Goal: Communication & Community: Share content

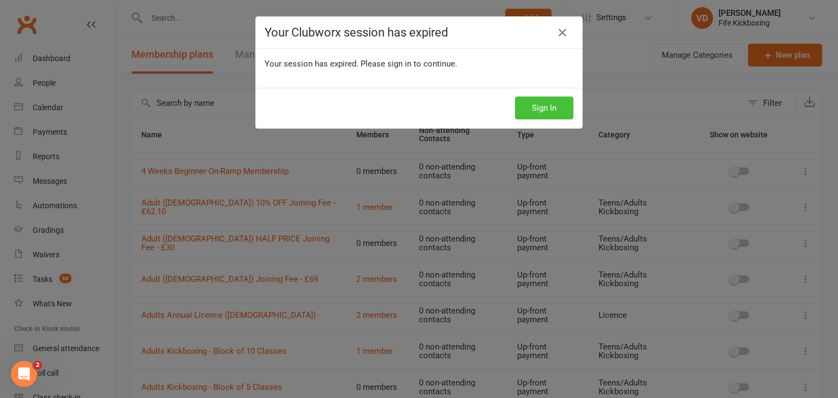
click at [550, 109] on button "Sign In" at bounding box center [544, 108] width 58 height 23
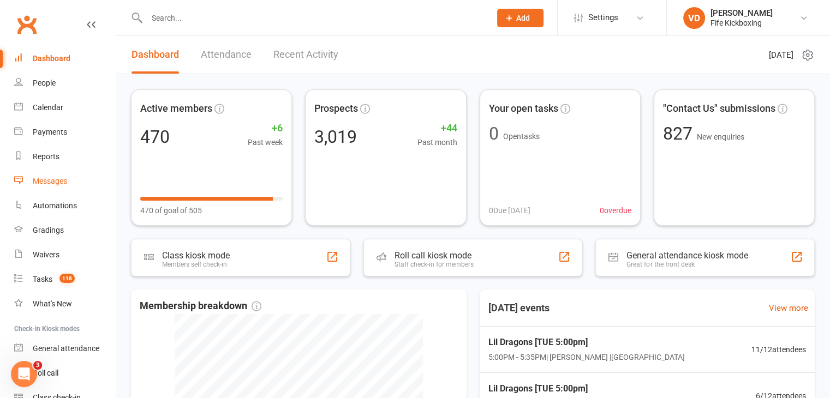
click at [51, 182] on div "Messages" at bounding box center [50, 181] width 34 height 9
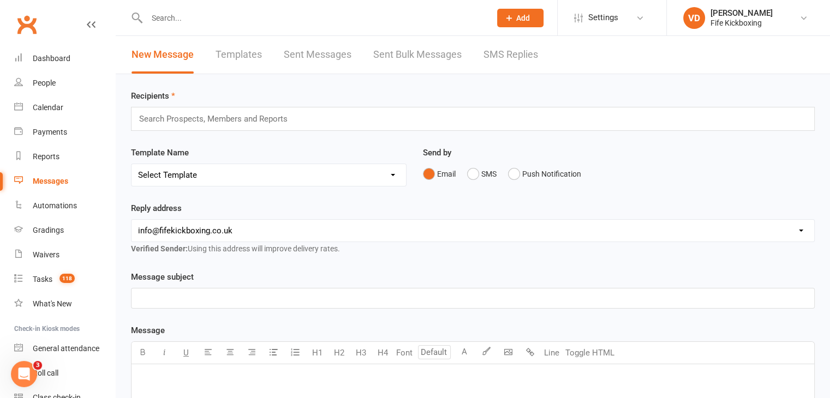
click at [236, 117] on input "text" at bounding box center [218, 119] width 160 height 14
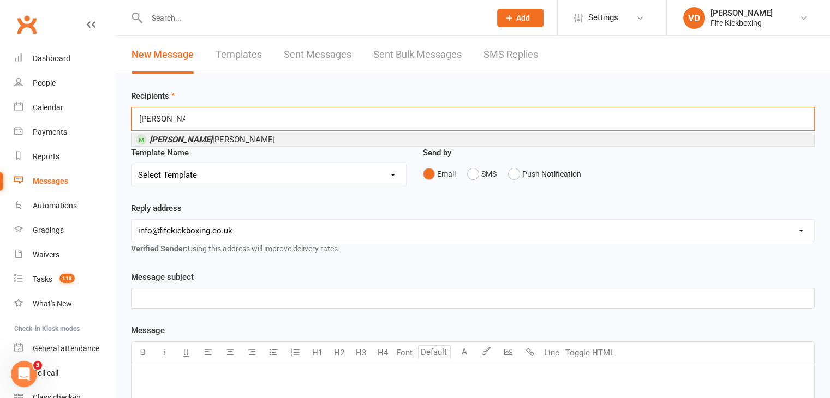
type input "[PERSON_NAME] hutch"
click at [191, 139] on em "[PERSON_NAME]" at bounding box center [180, 140] width 63 height 10
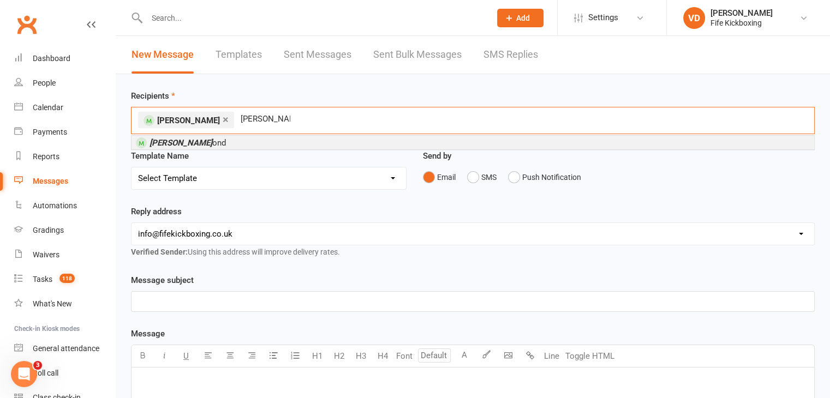
type input "[PERSON_NAME]"
click at [186, 142] on em "[PERSON_NAME]" at bounding box center [180, 143] width 63 height 10
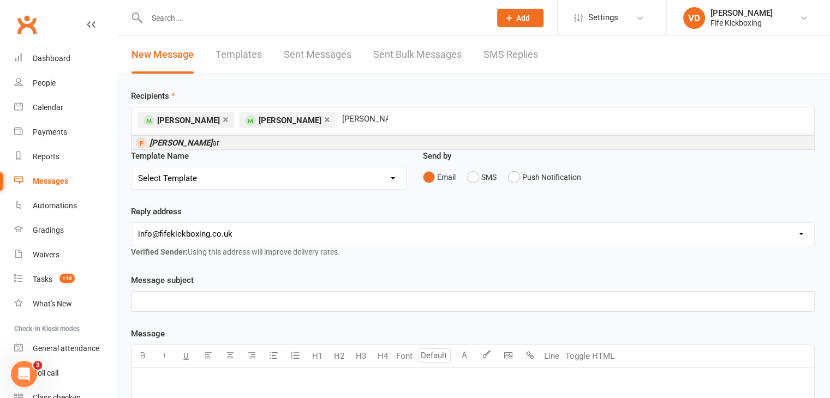
type input "[PERSON_NAME]"
click at [199, 142] on span "[PERSON_NAME] ar" at bounding box center [184, 143] width 70 height 10
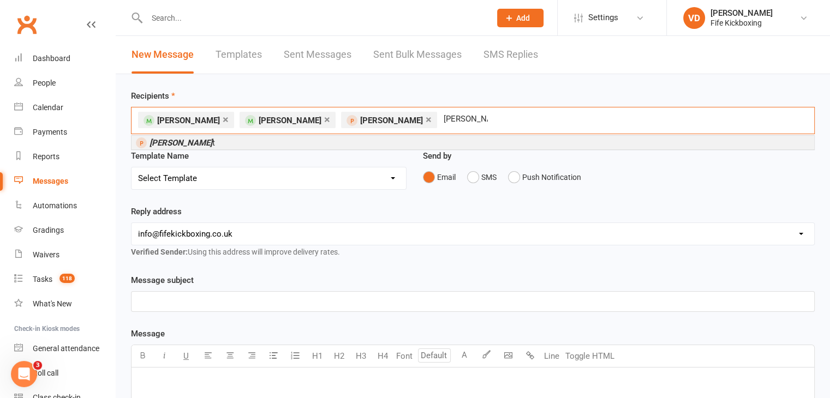
type input "[PERSON_NAME]"
click at [199, 142] on li "[PERSON_NAME] t" at bounding box center [472, 143] width 682 height 14
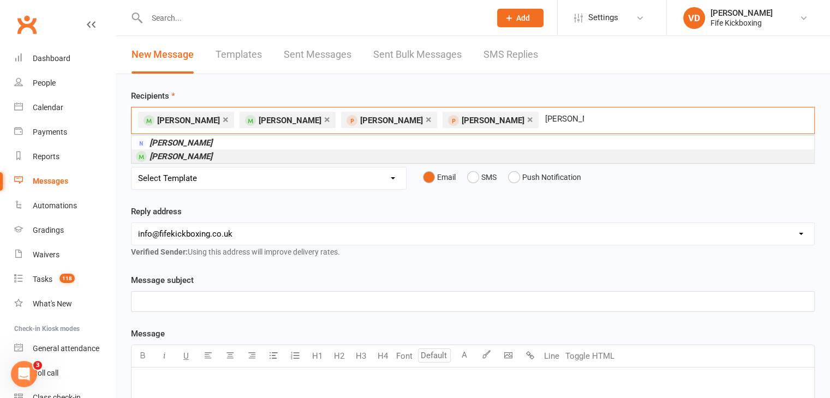
type input "[PERSON_NAME]"
click at [173, 158] on em "[PERSON_NAME]" at bounding box center [180, 157] width 63 height 10
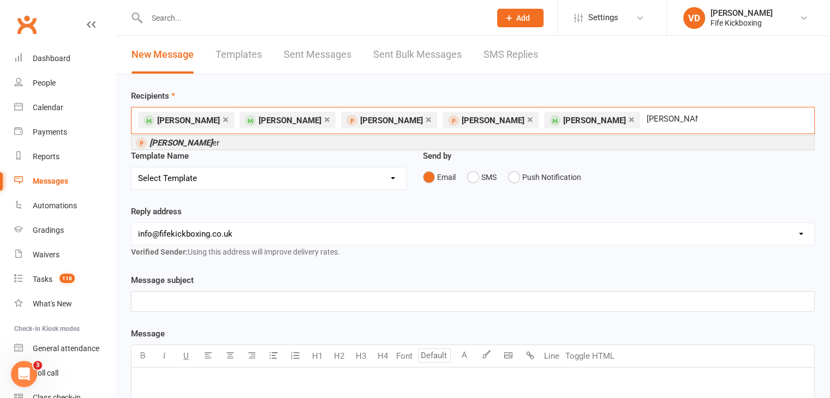
type input "[PERSON_NAME]"
click at [181, 143] on em "[PERSON_NAME]" at bounding box center [180, 143] width 63 height 10
type input "[PERSON_NAME]"
click at [181, 143] on em "[PERSON_NAME]" at bounding box center [180, 143] width 63 height 10
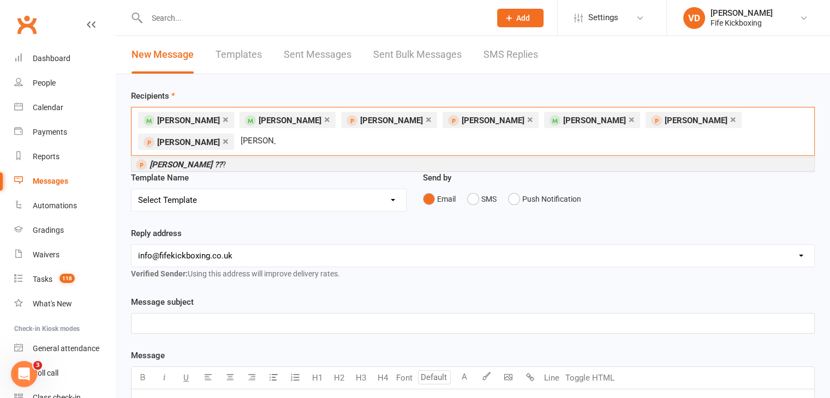
type input "[PERSON_NAME] ??"
click at [158, 163] on em "[PERSON_NAME] ??" at bounding box center [185, 165] width 73 height 10
type input "catriona lo"
click at [190, 165] on em "Catriona Lo" at bounding box center [169, 165] width 41 height 10
type input "[PERSON_NAME]"
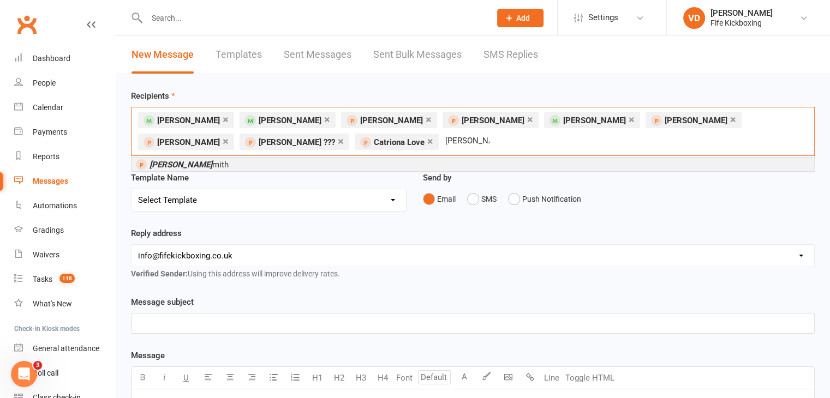
click at [181, 164] on em "[PERSON_NAME]" at bounding box center [180, 165] width 63 height 10
type input "[PERSON_NAME]"
click at [185, 164] on em "[PERSON_NAME]" at bounding box center [180, 165] width 63 height 10
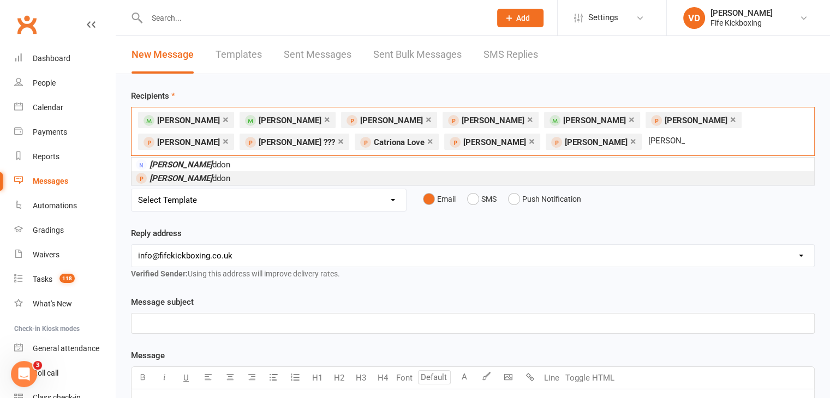
type input "[PERSON_NAME]"
click at [187, 179] on span "[PERSON_NAME] ddon" at bounding box center [189, 178] width 81 height 10
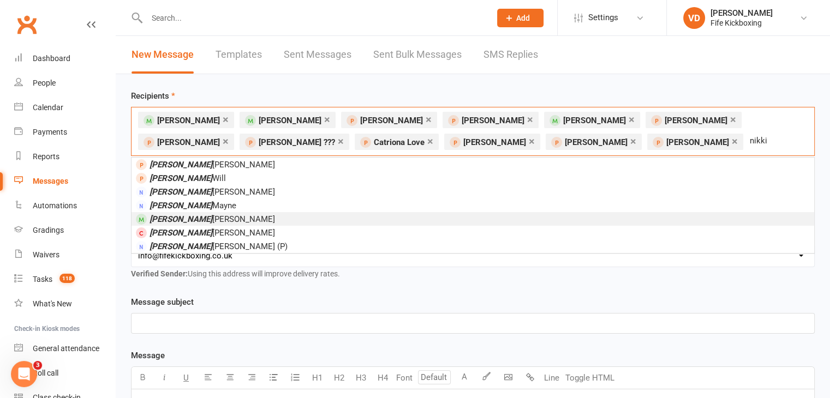
type input "nikki"
click at [193, 220] on span "[PERSON_NAME]" at bounding box center [211, 219] width 125 height 10
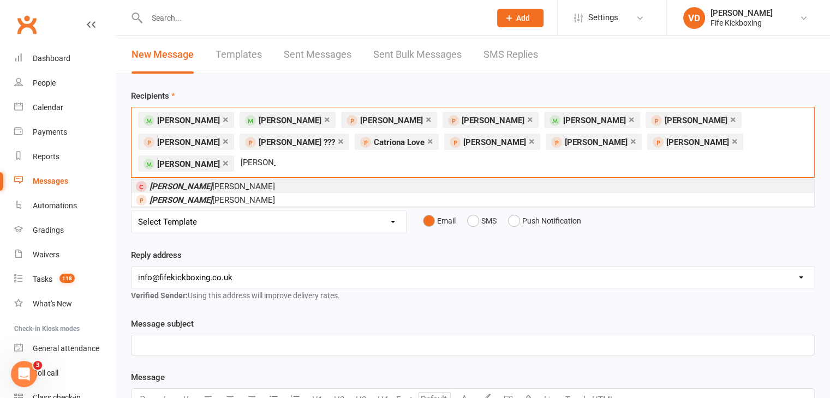
type input "[PERSON_NAME]"
click at [180, 182] on span "[PERSON_NAME]" at bounding box center [211, 187] width 125 height 10
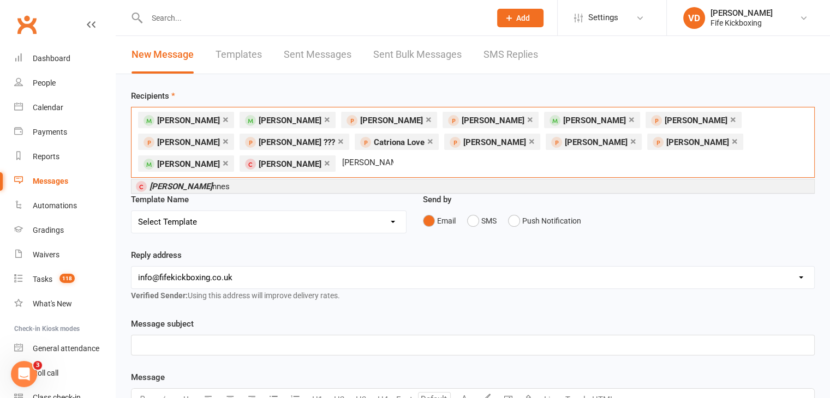
type input "[PERSON_NAME]"
click at [197, 183] on em "[PERSON_NAME]" at bounding box center [180, 187] width 63 height 10
type input "[PERSON_NAME]"
click at [197, 183] on span "[PERSON_NAME] rbrick" at bounding box center [190, 187] width 83 height 10
type input "[PERSON_NAME]"
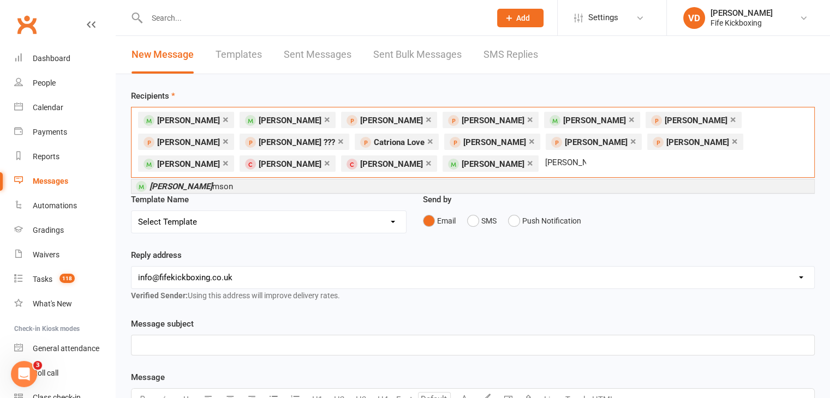
click at [197, 183] on span "[PERSON_NAME]" at bounding box center [190, 187] width 83 height 10
type input "[PERSON_NAME]"
click at [185, 182] on em "[PERSON_NAME]" at bounding box center [180, 187] width 63 height 10
type input "sassysa"
click at [179, 183] on em "SassySa" at bounding box center [165, 187] width 32 height 10
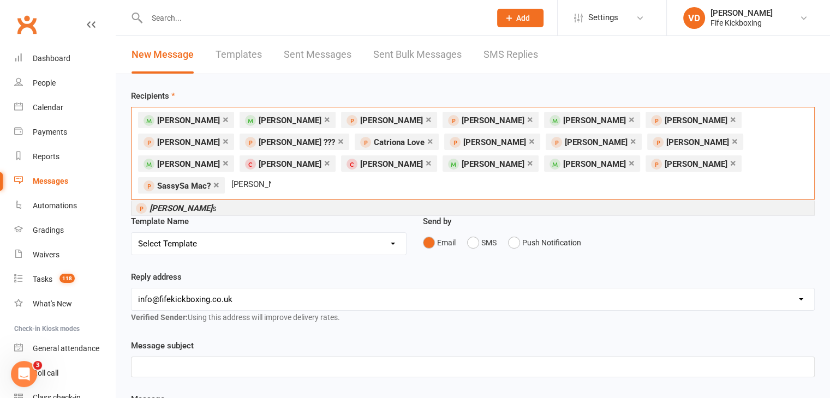
type input "[PERSON_NAME]"
click at [165, 203] on em "[PERSON_NAME]" at bounding box center [180, 208] width 63 height 10
type input "[PERSON_NAME]"
click at [177, 203] on em "[PERSON_NAME]" at bounding box center [180, 208] width 63 height 10
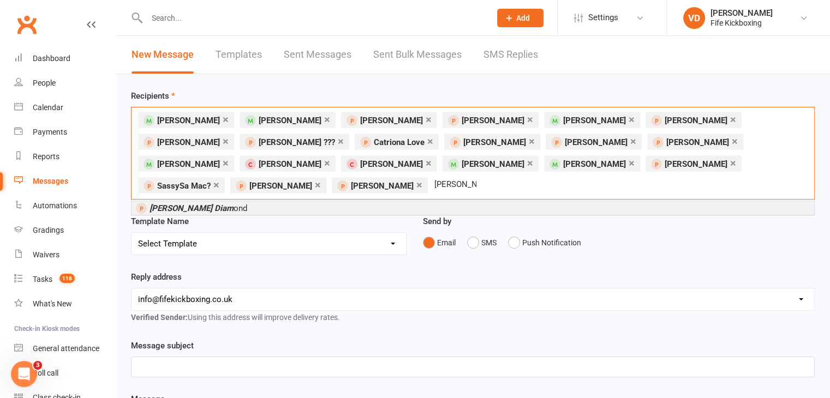
type input "[PERSON_NAME] diam"
click at [179, 206] on em "[PERSON_NAME] Diam" at bounding box center [191, 208] width 84 height 10
type input "[PERSON_NAME]"
click at [199, 207] on span "[PERSON_NAME]" at bounding box center [212, 208] width 127 height 10
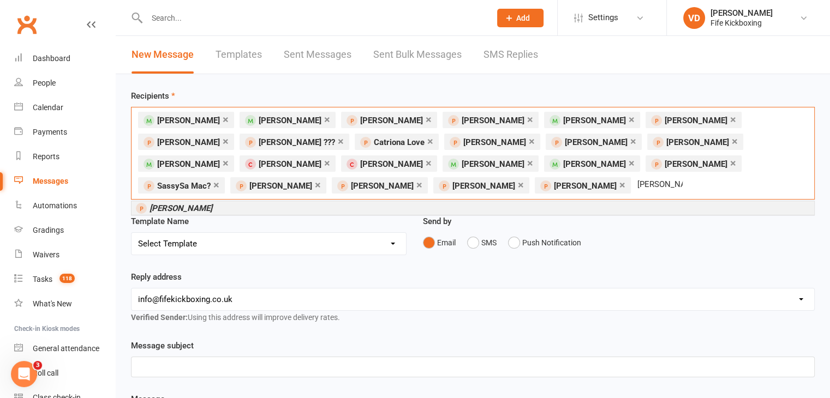
type input "[PERSON_NAME]"
click at [175, 208] on em "[PERSON_NAME]" at bounding box center [180, 208] width 63 height 10
type input "[PERSON_NAME]"
click at [157, 207] on em "[PERSON_NAME]" at bounding box center [180, 208] width 63 height 10
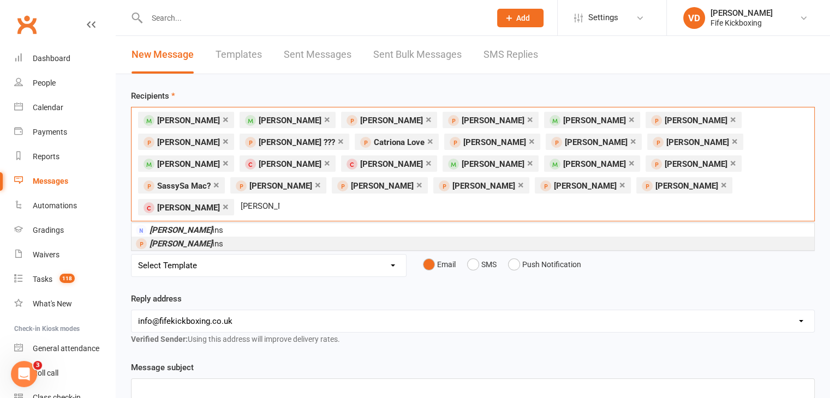
type input "[PERSON_NAME]"
click at [175, 239] on em "[PERSON_NAME]" at bounding box center [180, 244] width 63 height 10
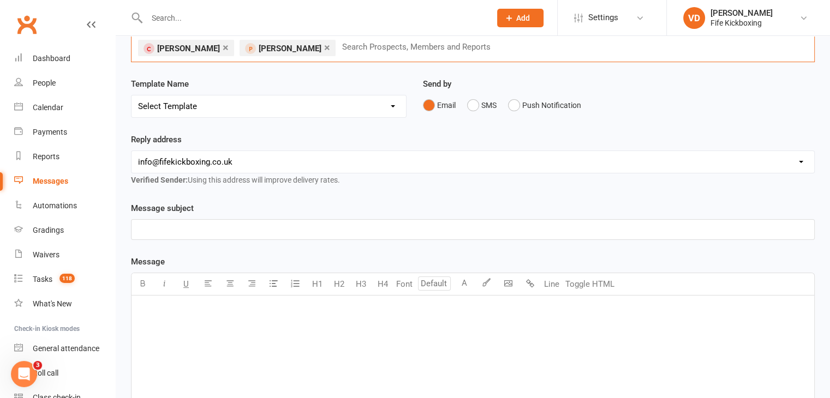
scroll to position [164, 0]
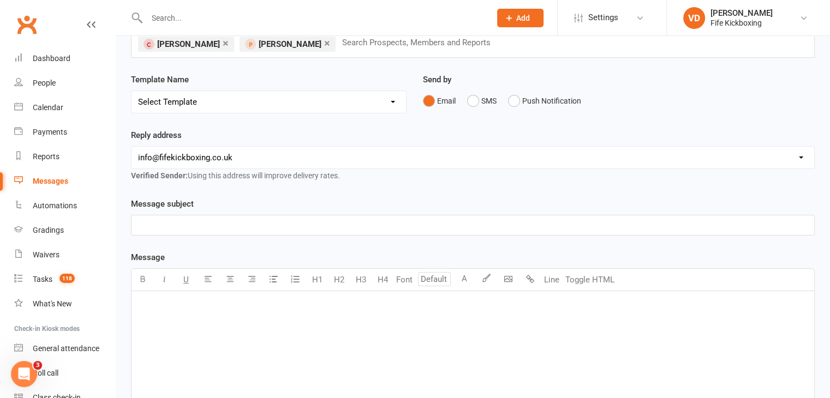
click at [238, 219] on p "﻿" at bounding box center [472, 225] width 669 height 13
click at [554, 329] on div "﻿" at bounding box center [472, 373] width 682 height 164
click at [167, 197] on div "Message subject ﻿" at bounding box center [472, 216] width 683 height 38
click at [163, 219] on p "﻿" at bounding box center [472, 225] width 669 height 13
drag, startPoint x: 328, startPoint y: 196, endPoint x: 200, endPoint y: 206, distance: 128.6
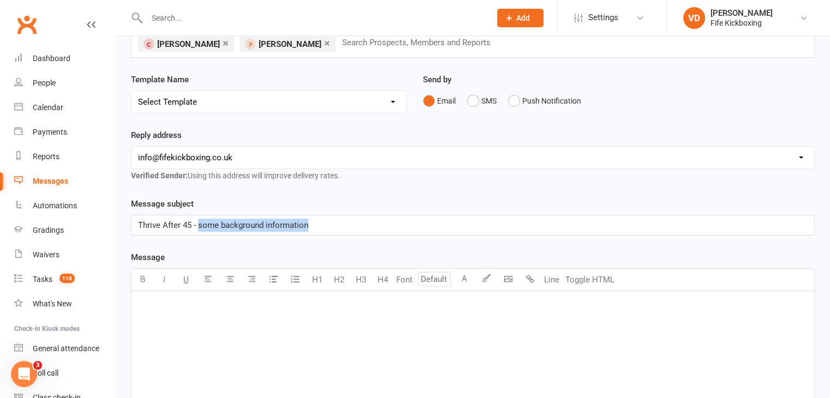
click at [200, 219] on p "Thrive After 45 - some background information" at bounding box center [472, 225] width 669 height 13
click at [164, 299] on p "﻿" at bounding box center [472, 305] width 669 height 13
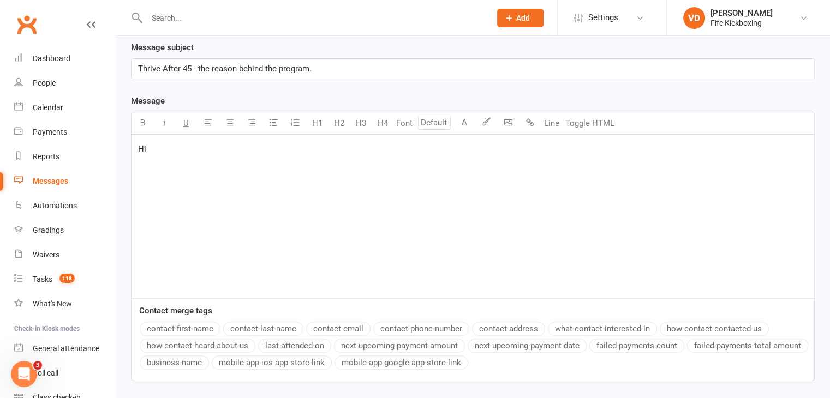
scroll to position [377, 0]
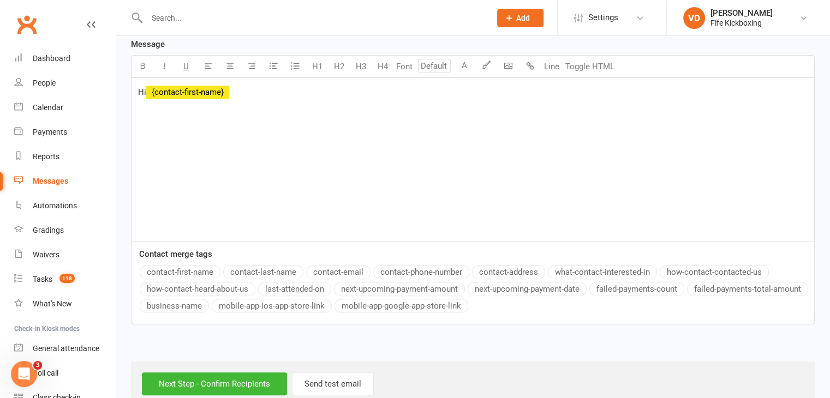
click at [188, 265] on button "contact-first-name" at bounding box center [180, 272] width 81 height 14
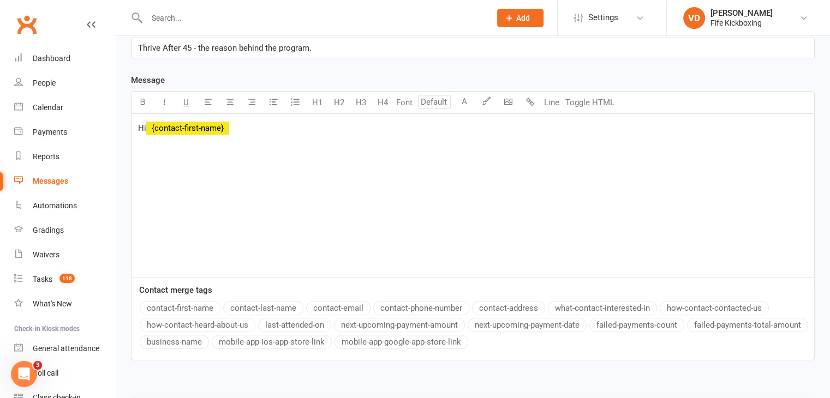
scroll to position [322, 0]
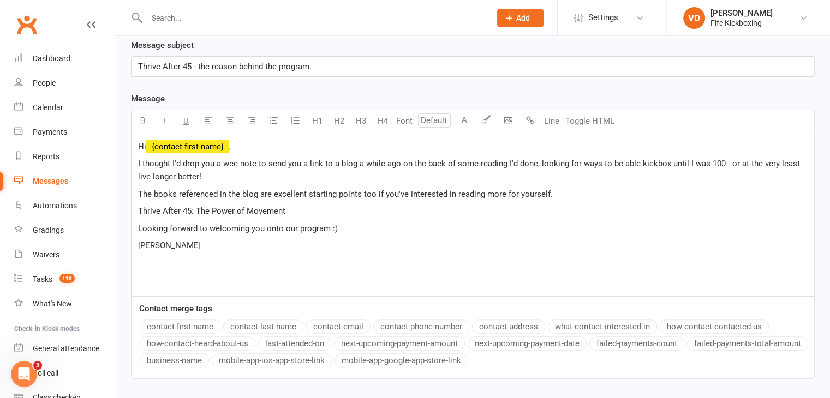
click at [138, 206] on span "Thrive After 45: The Power of Movement" at bounding box center [211, 211] width 147 height 10
drag, startPoint x: 135, startPoint y: 188, endPoint x: 287, endPoint y: 193, distance: 152.3
click at [287, 193] on div "Hi ﻿ {contact-first-name} , I thought I'd drop you a wee note to send you a lin…" at bounding box center [472, 215] width 682 height 164
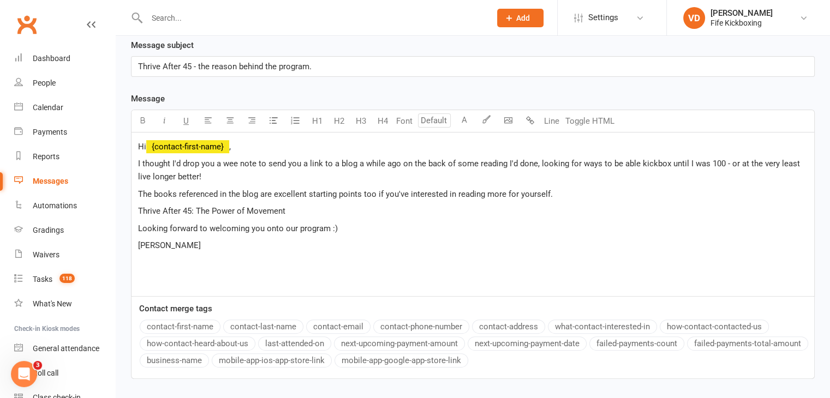
drag, startPoint x: 274, startPoint y: 188, endPoint x: 219, endPoint y: 241, distance: 76.0
click at [219, 256] on p "﻿" at bounding box center [472, 262] width 669 height 13
drag, startPoint x: 291, startPoint y: 189, endPoint x: 129, endPoint y: 190, distance: 162.0
click at [129, 190] on div "Message subject Thrive After 45 - the reason behind the program. Message Font U…" at bounding box center [473, 217] width 700 height 356
click at [355, 159] on span "I thought I'd drop you a wee note to send you a link to a blog a while ago on t…" at bounding box center [470, 170] width 664 height 23
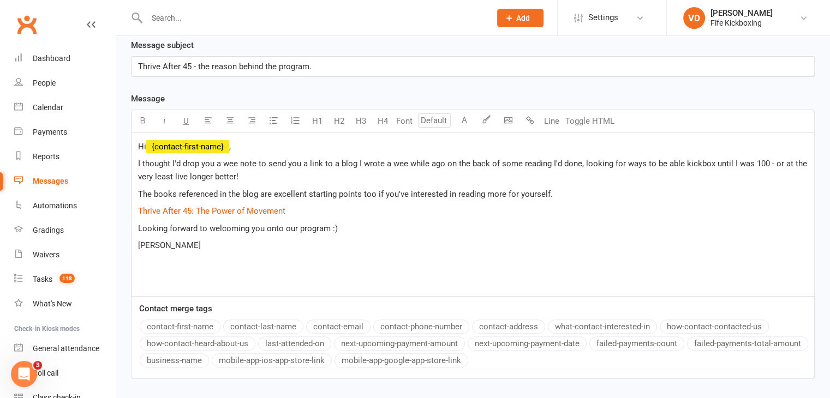
click at [578, 159] on span "I thought I'd drop you a wee note to send you a link to a blog I wrote a wee wh…" at bounding box center [473, 170] width 671 height 23
click at [194, 159] on span "I thought I'd drop you a wee note to send you a link to a blog I wrote a wee wh…" at bounding box center [469, 170] width 662 height 23
click at [297, 157] on p "I thought I'd drop you a wee note to send you a link to a blog I wrote a wee wh…" at bounding box center [472, 170] width 669 height 26
click at [418, 159] on span "I thought I'd drop you a wee note to send you a link to a blog I wrote a wee wh…" at bounding box center [469, 170] width 662 height 23
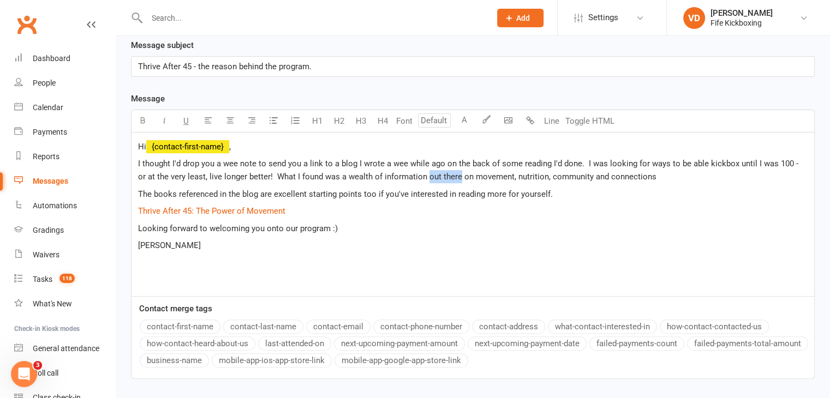
drag, startPoint x: 418, startPoint y: 154, endPoint x: 451, endPoint y: 149, distance: 33.0
click at [449, 159] on span "I thought I'd drop you a wee note to send you a link to a blog I wrote a wee wh…" at bounding box center [469, 170] width 662 height 23
click at [612, 157] on p "I thought I'd drop you a wee note to send you a link to a blog I wrote a wee wh…" at bounding box center [472, 170] width 669 height 26
click at [400, 189] on span "The books referenced in the blog are excellent starting points too if you've in…" at bounding box center [345, 194] width 415 height 10
click at [416, 222] on p "Looking forward to welcoming you onto our program :)" at bounding box center [472, 228] width 669 height 13
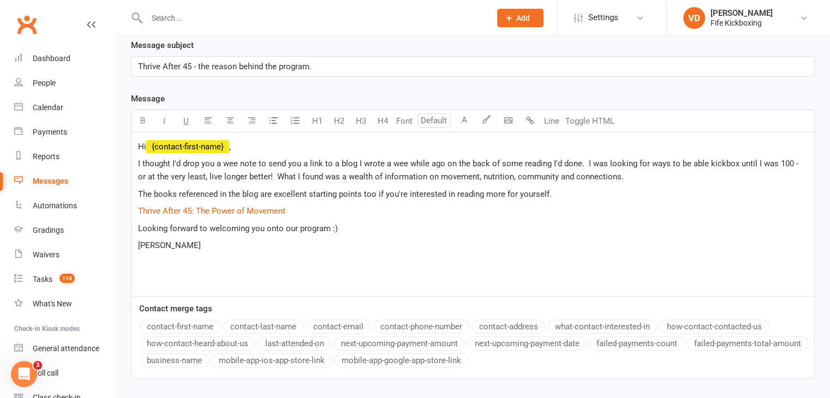
click at [141, 224] on span "Looking forward to welcoming you onto our program :)" at bounding box center [238, 229] width 200 height 10
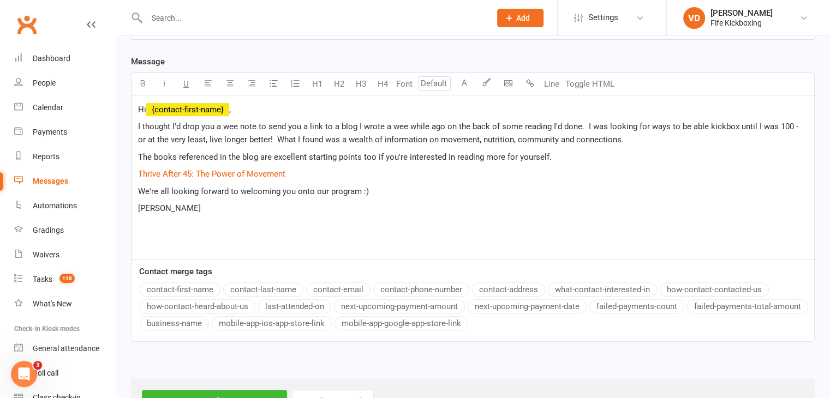
scroll to position [377, 0]
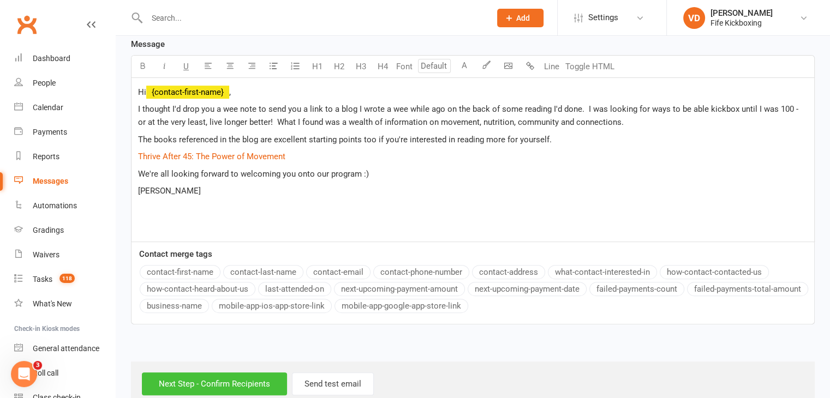
click at [240, 373] on input "Next Step - Confirm Recipients" at bounding box center [214, 384] width 145 height 23
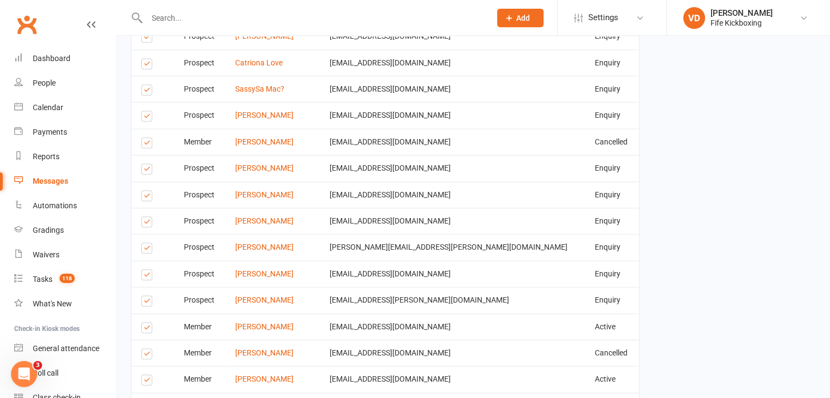
scroll to position [829, 0]
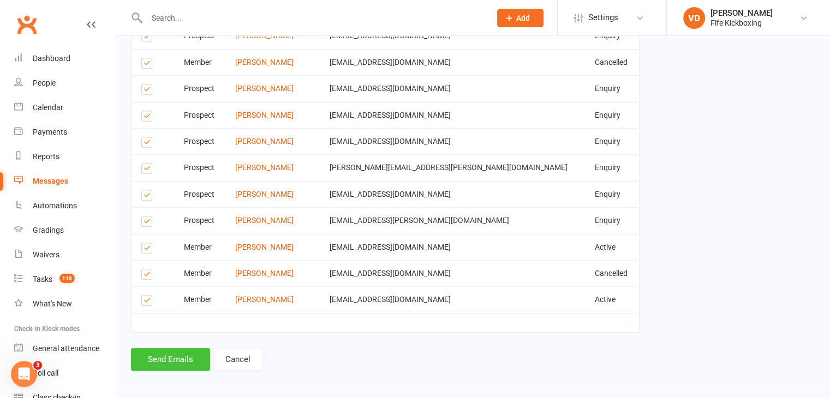
click at [187, 359] on button "Send Emails" at bounding box center [170, 359] width 79 height 23
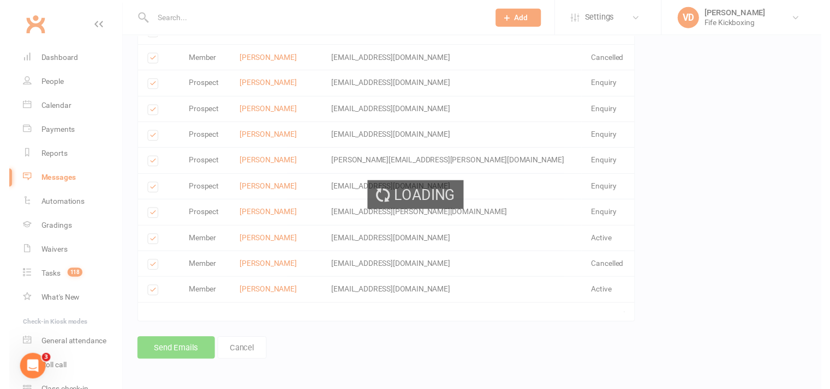
scroll to position [823, 0]
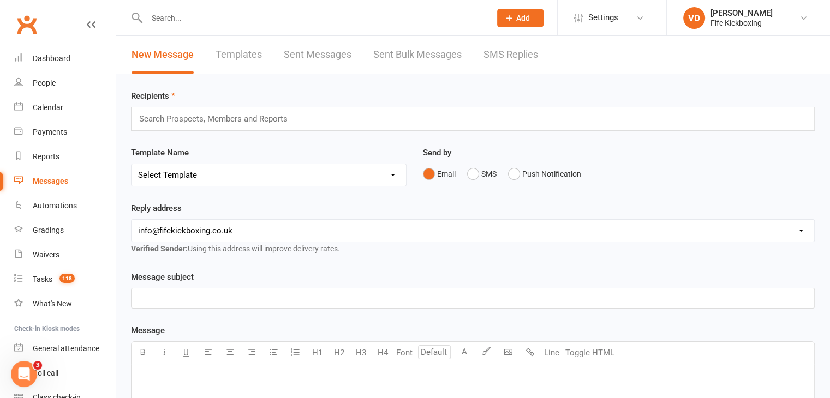
click at [167, 19] on input "text" at bounding box center [312, 17] width 339 height 15
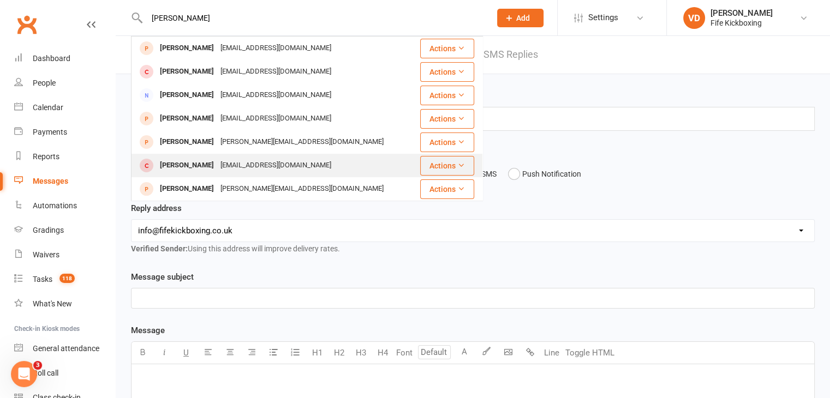
type input "[PERSON_NAME]"
click at [194, 161] on div "[PERSON_NAME]" at bounding box center [187, 166] width 61 height 16
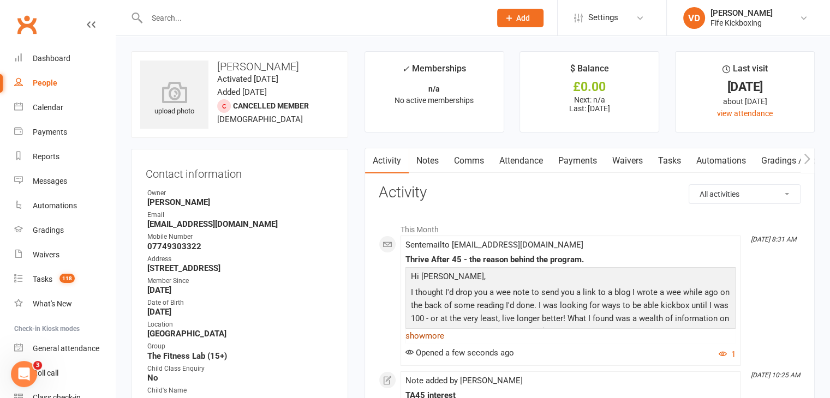
click at [437, 337] on link "show more" at bounding box center [570, 335] width 330 height 15
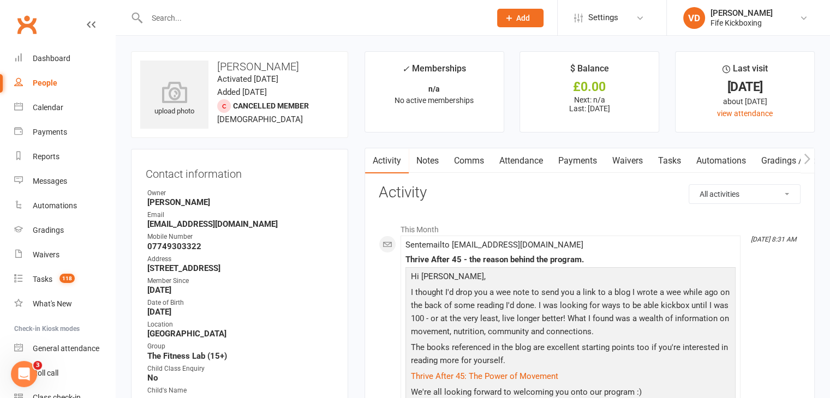
click at [175, 18] on input "text" at bounding box center [312, 17] width 339 height 15
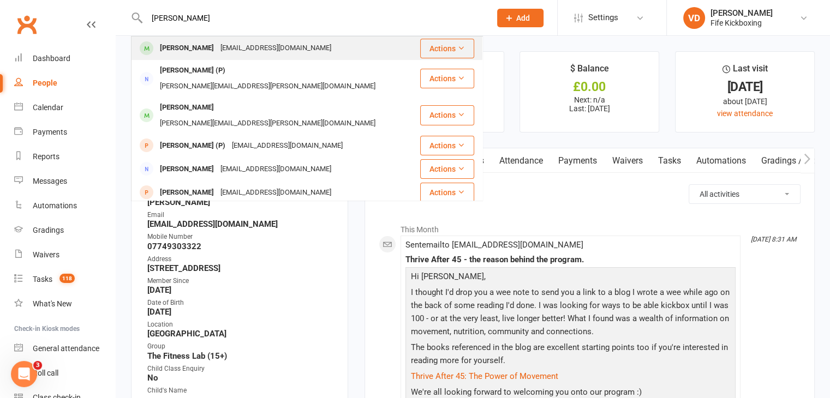
type input "[PERSON_NAME]"
click at [181, 47] on div "[PERSON_NAME]" at bounding box center [187, 48] width 61 height 16
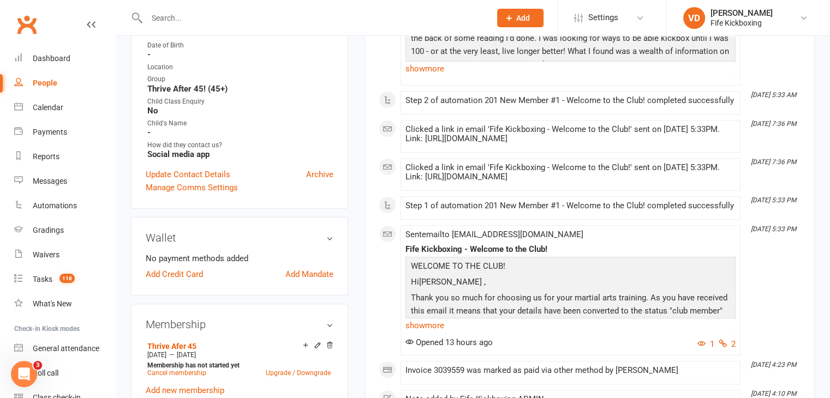
scroll to position [273, 0]
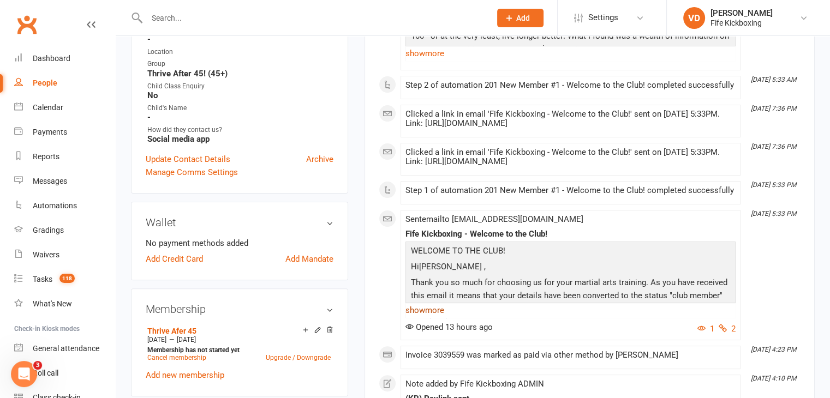
click at [425, 309] on link "show more" at bounding box center [570, 310] width 330 height 15
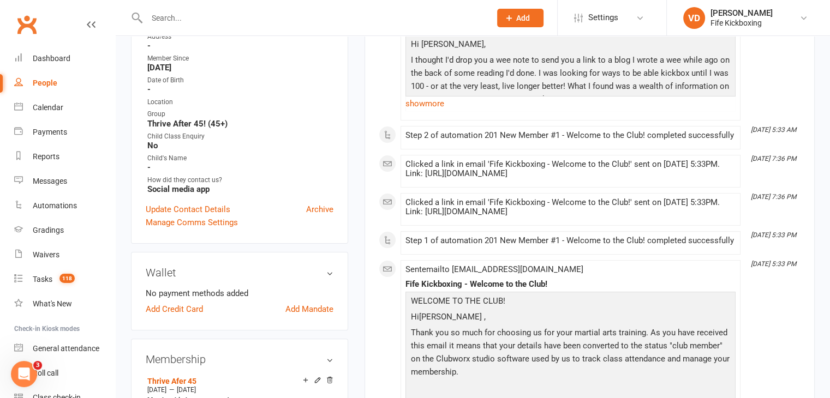
scroll to position [55, 0]
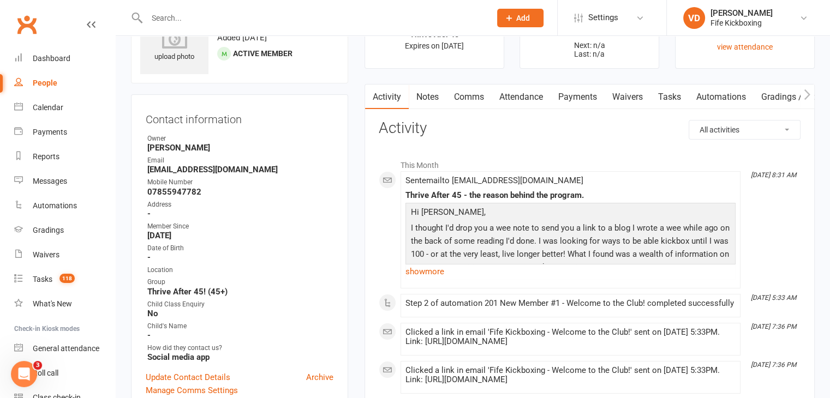
click at [175, 19] on input "text" at bounding box center [312, 17] width 339 height 15
